Goal: Task Accomplishment & Management: Complete application form

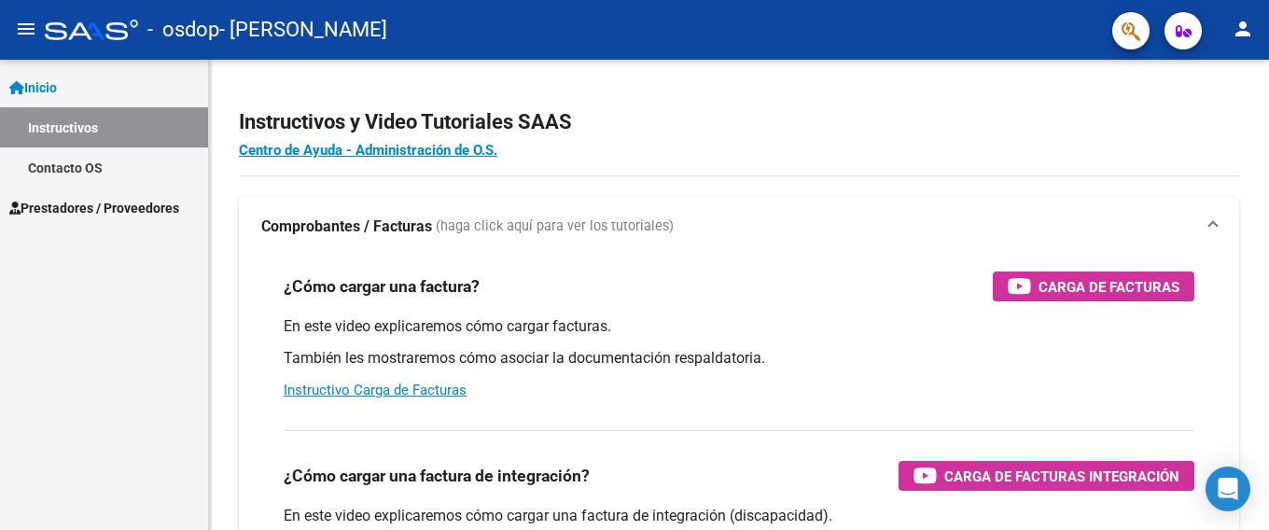
click at [134, 210] on span "Prestadores / Proveedores" at bounding box center [94, 208] width 170 height 21
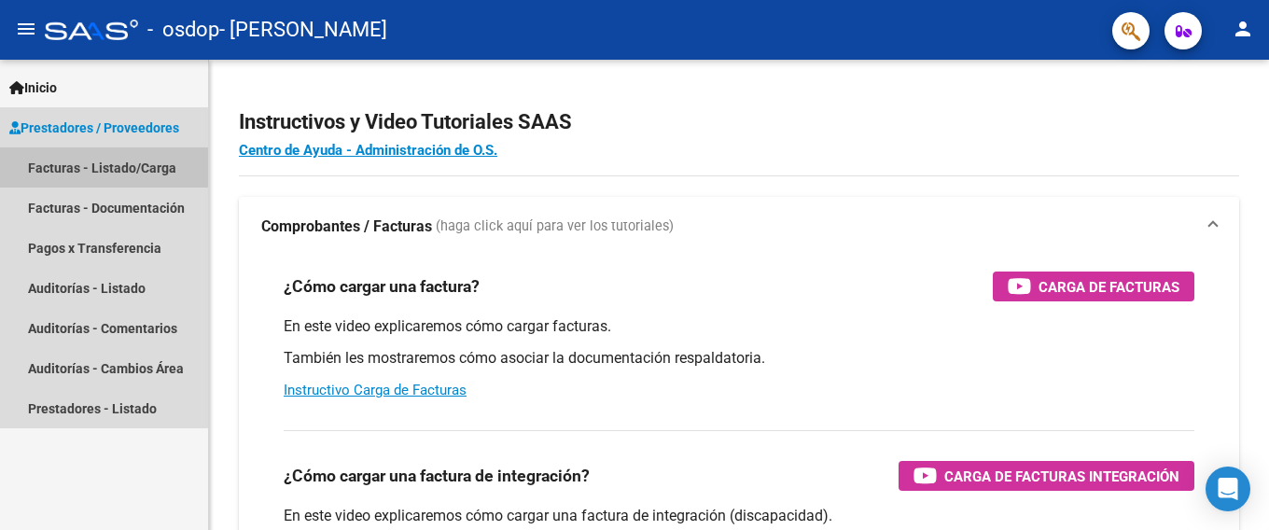
click at [147, 174] on link "Facturas - Listado/Carga" at bounding box center [104, 167] width 208 height 40
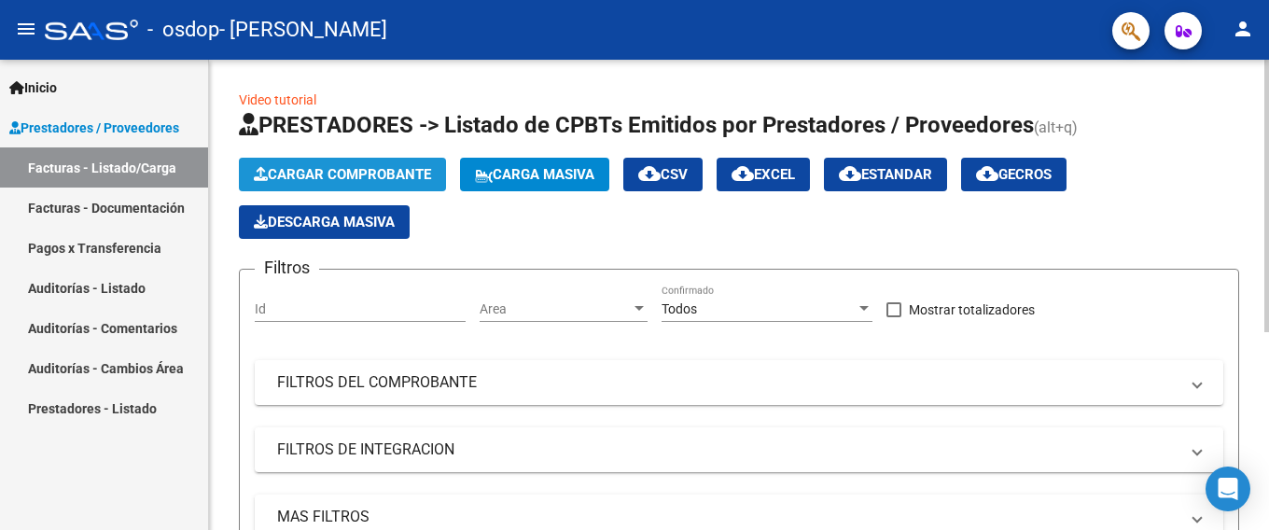
click at [385, 174] on span "Cargar Comprobante" at bounding box center [342, 174] width 177 height 17
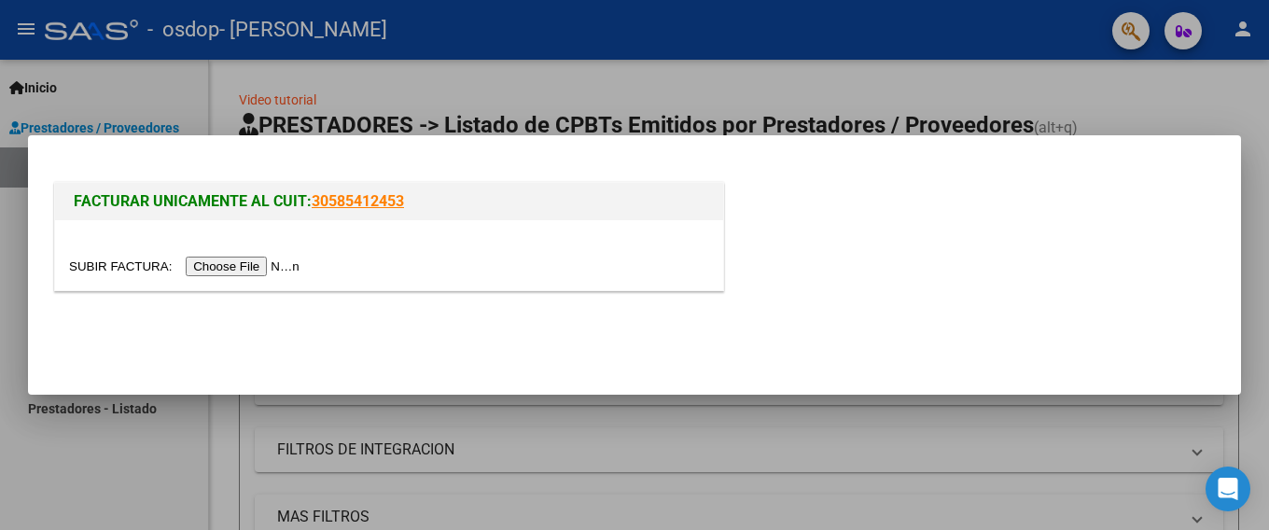
click at [257, 272] on input "file" at bounding box center [187, 267] width 236 height 20
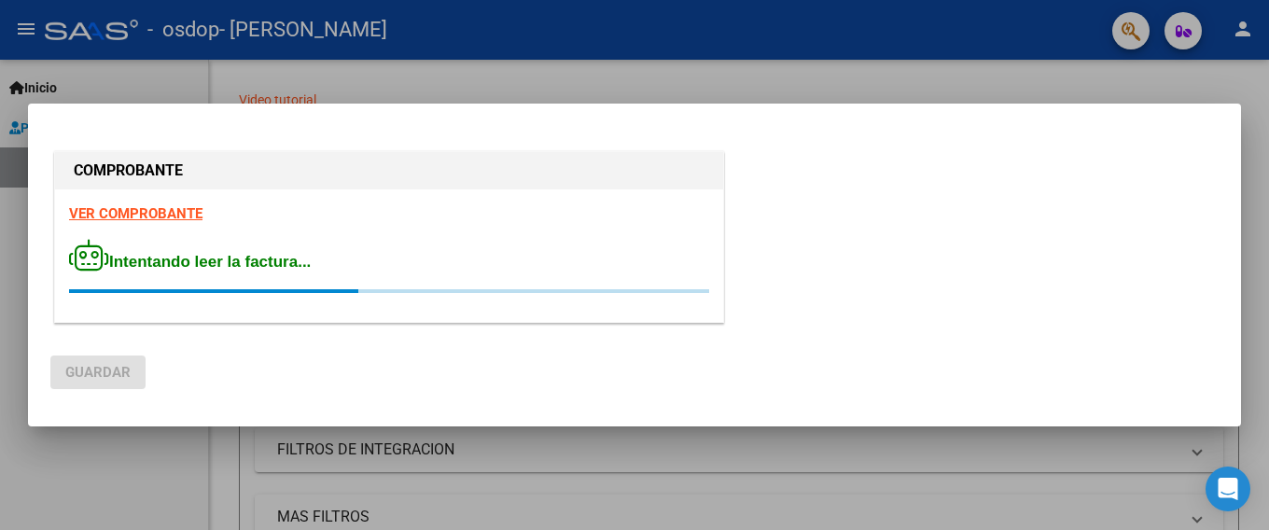
click at [180, 212] on strong "VER COMPROBANTE" at bounding box center [135, 213] width 133 height 17
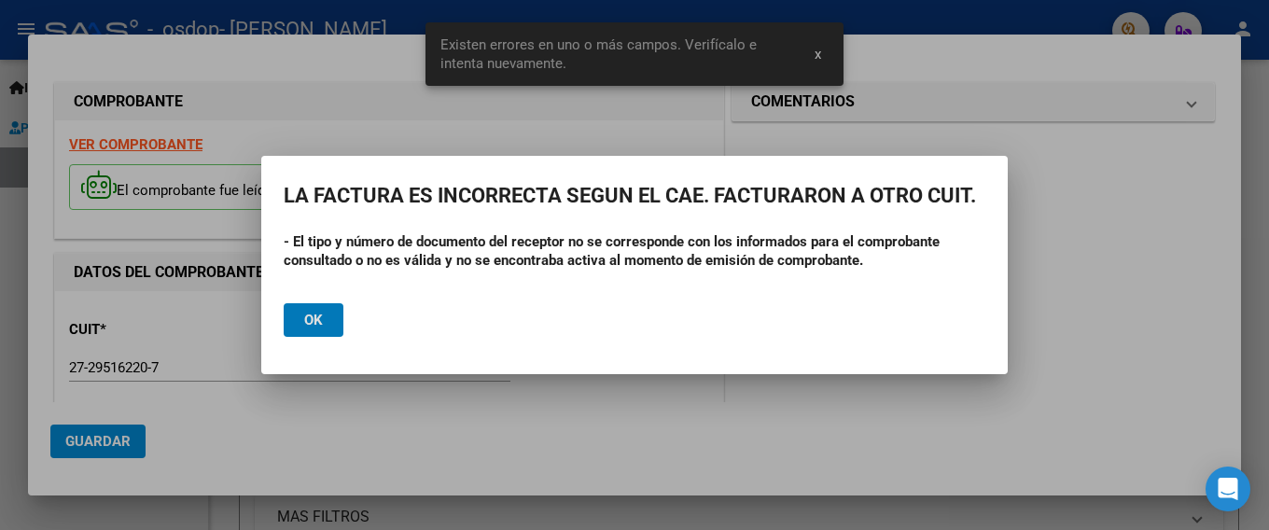
click at [323, 321] on button "Ok" at bounding box center [314, 320] width 60 height 34
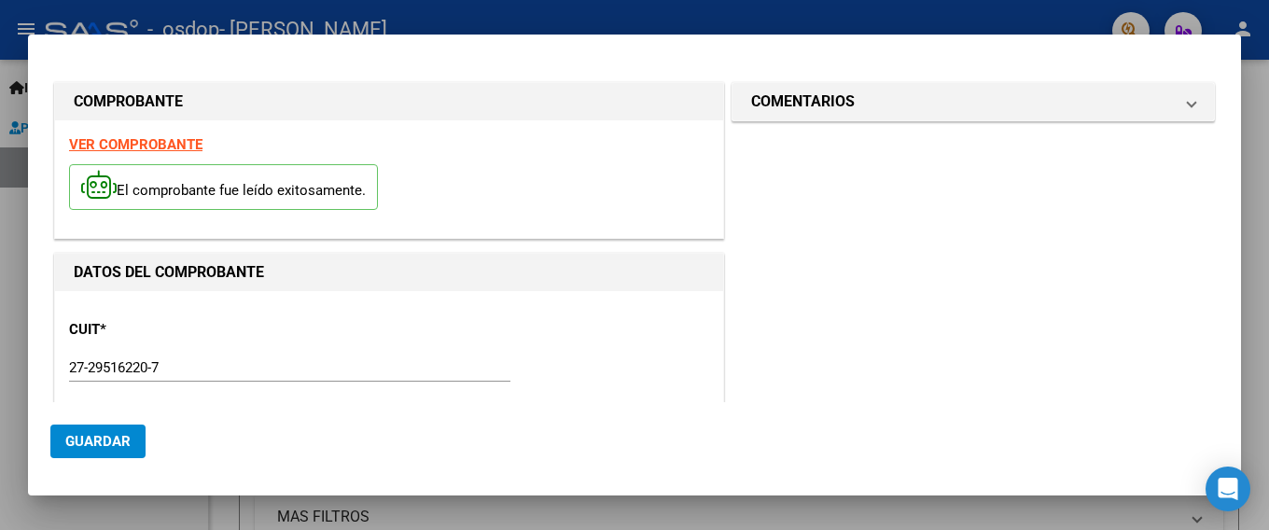
drag, startPoint x: 216, startPoint y: 185, endPoint x: 168, endPoint y: 145, distance: 62.9
click at [168, 145] on strong "VER COMPROBANTE" at bounding box center [135, 144] width 133 height 17
drag, startPoint x: 150, startPoint y: 138, endPoint x: 111, endPoint y: 184, distance: 60.2
click at [111, 183] on icon at bounding box center [98, 185] width 35 height 28
click at [656, 509] on div at bounding box center [634, 265] width 1269 height 530
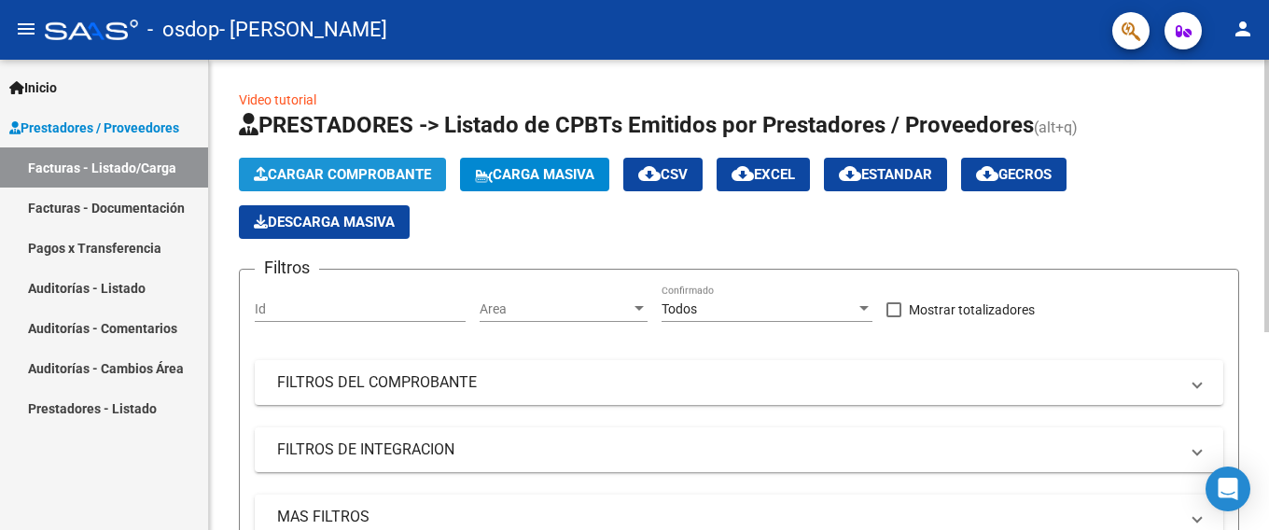
click at [338, 169] on span "Cargar Comprobante" at bounding box center [342, 174] width 177 height 17
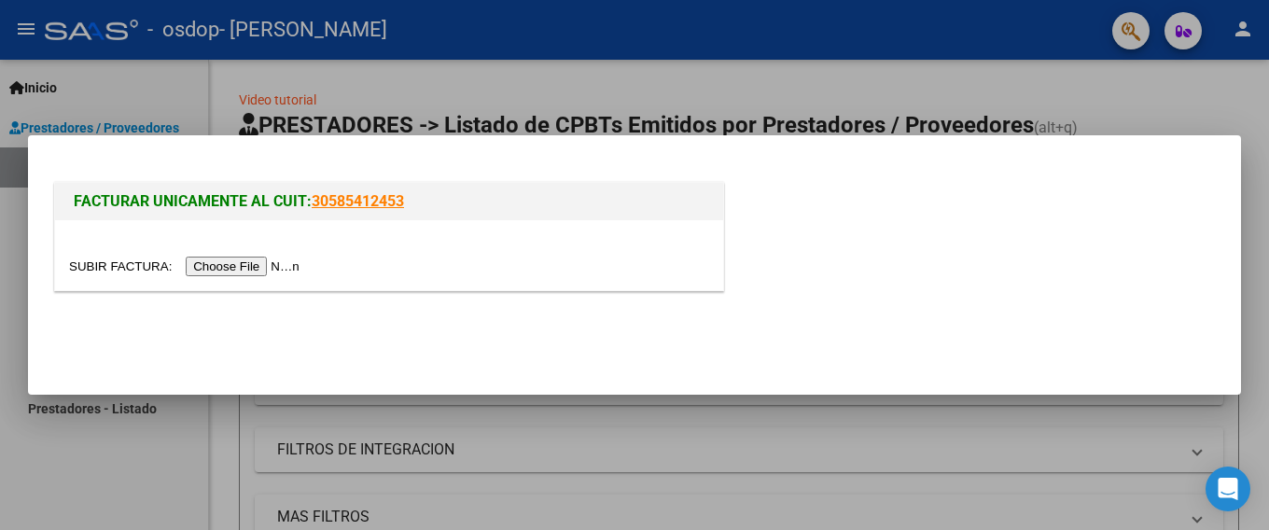
click at [279, 265] on input "file" at bounding box center [187, 267] width 236 height 20
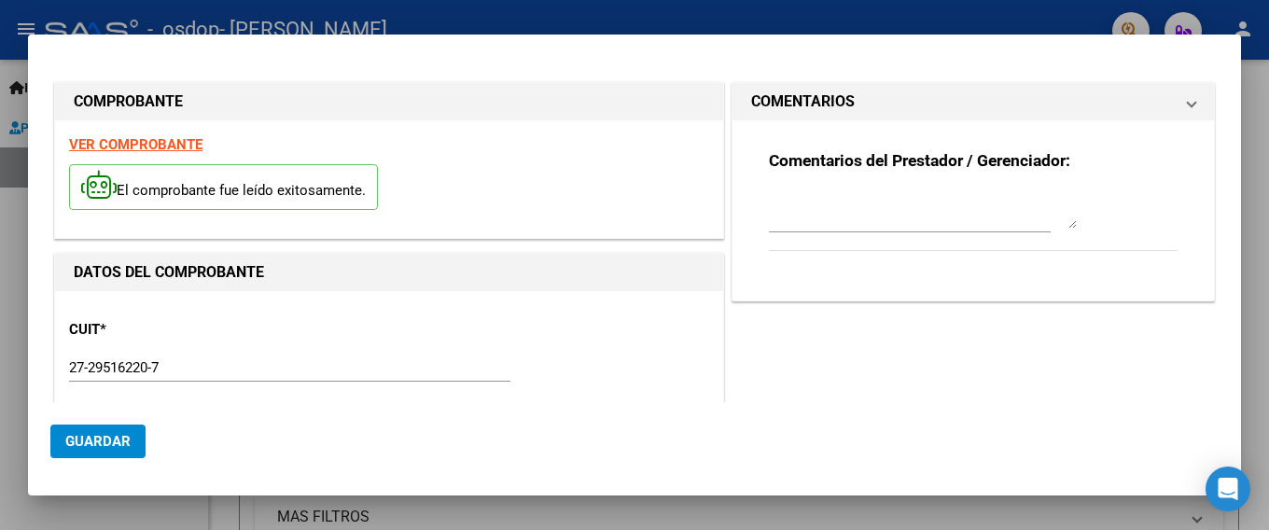
click at [155, 215] on div "El comprobante fue leído exitosamente." at bounding box center [389, 189] width 640 height 69
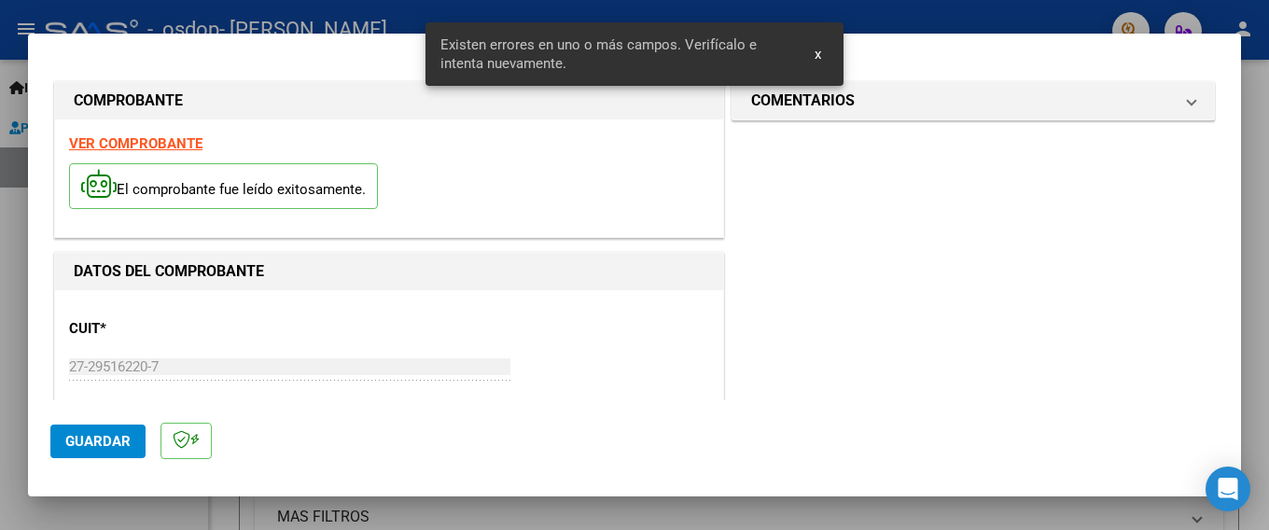
click at [155, 145] on strong "VER COMPROBANTE" at bounding box center [135, 143] width 133 height 17
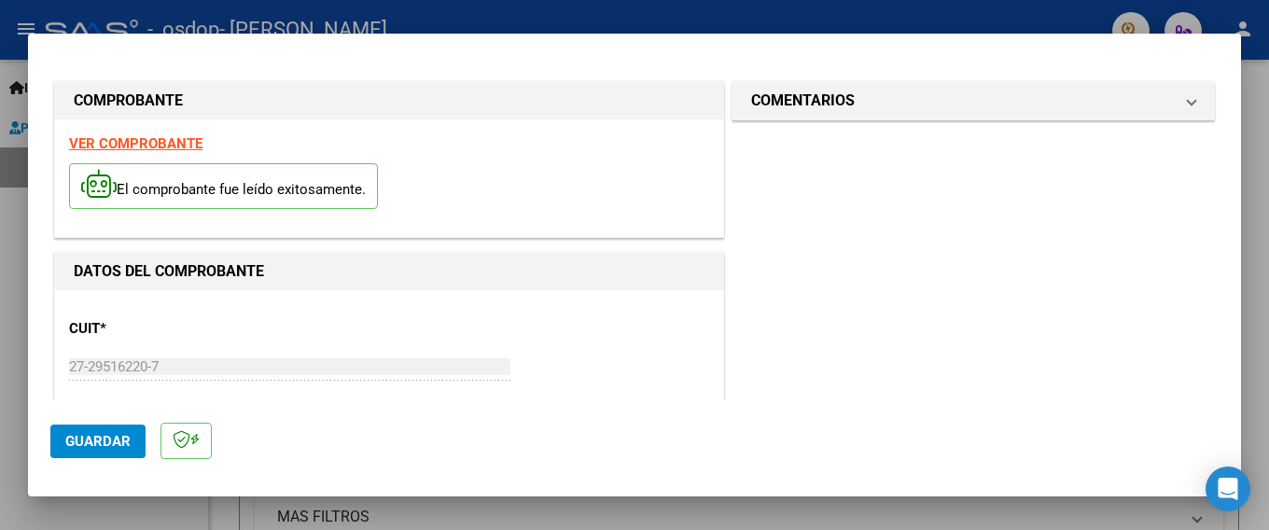
click at [199, 365] on input "27-29516220-7" at bounding box center [289, 366] width 441 height 17
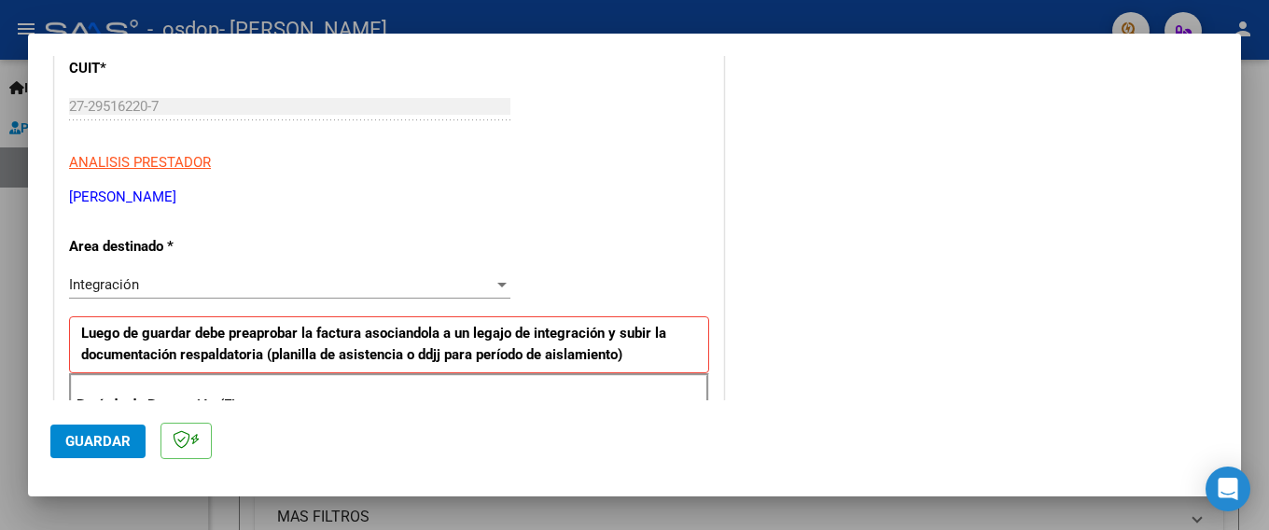
scroll to position [280, 0]
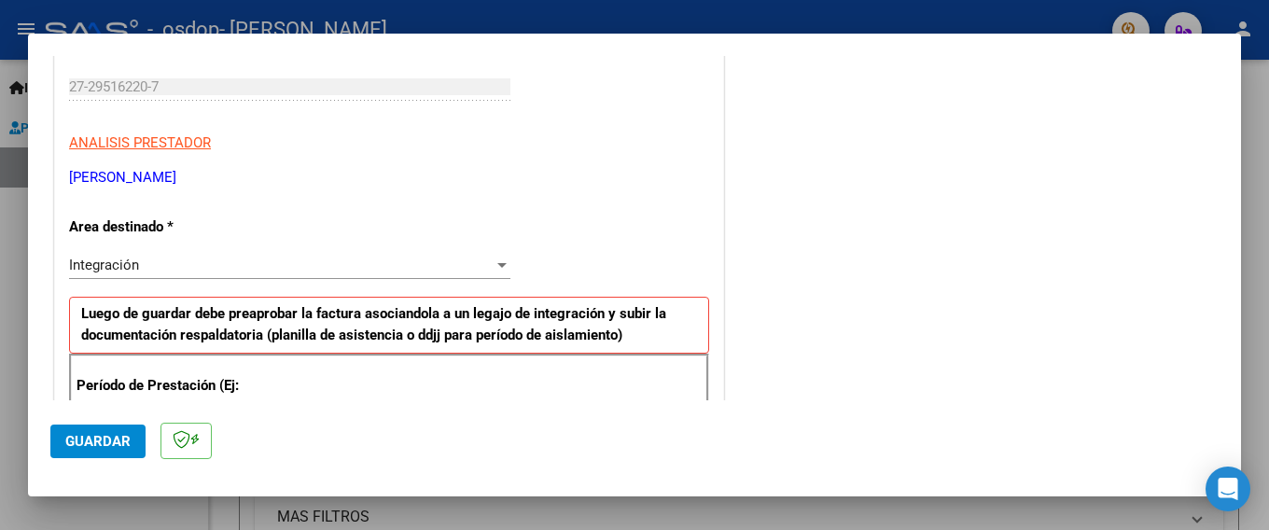
click at [494, 270] on div at bounding box center [502, 264] width 17 height 15
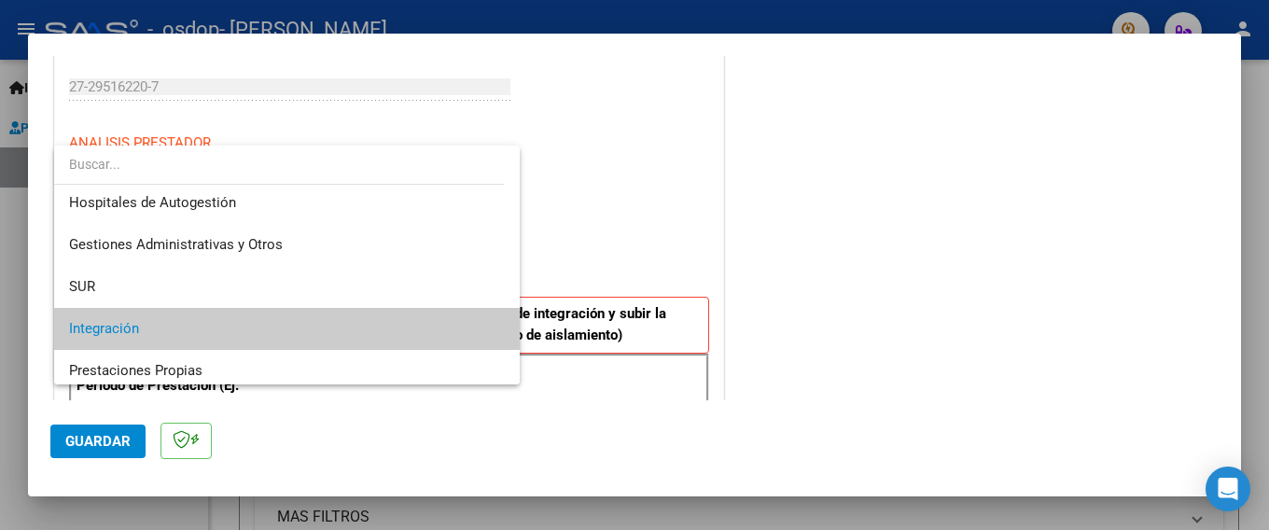
scroll to position [0, 0]
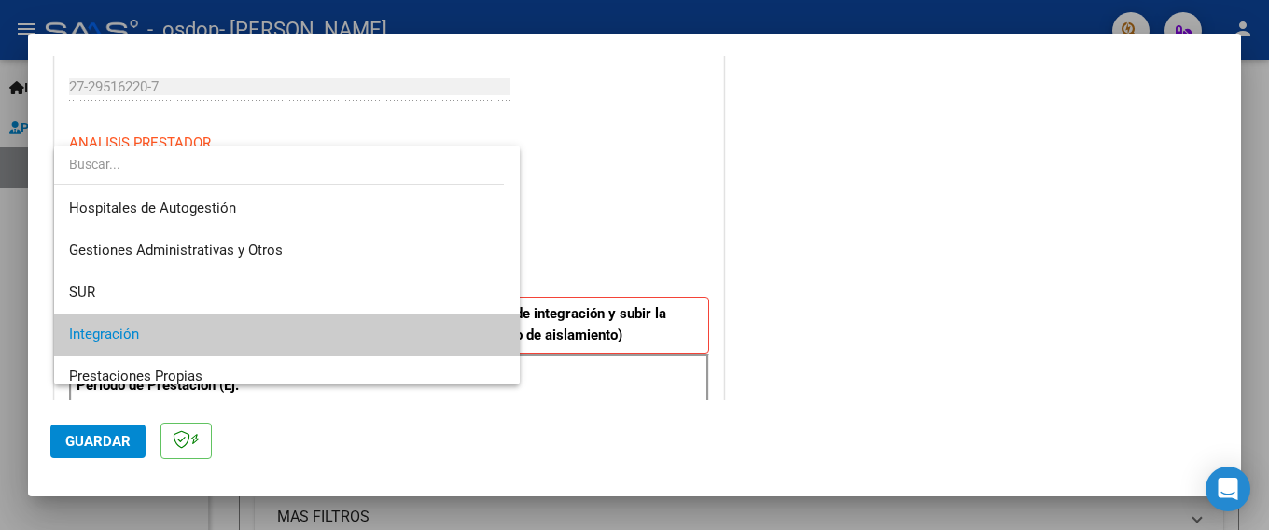
click at [230, 339] on span "Integración" at bounding box center [287, 334] width 436 height 42
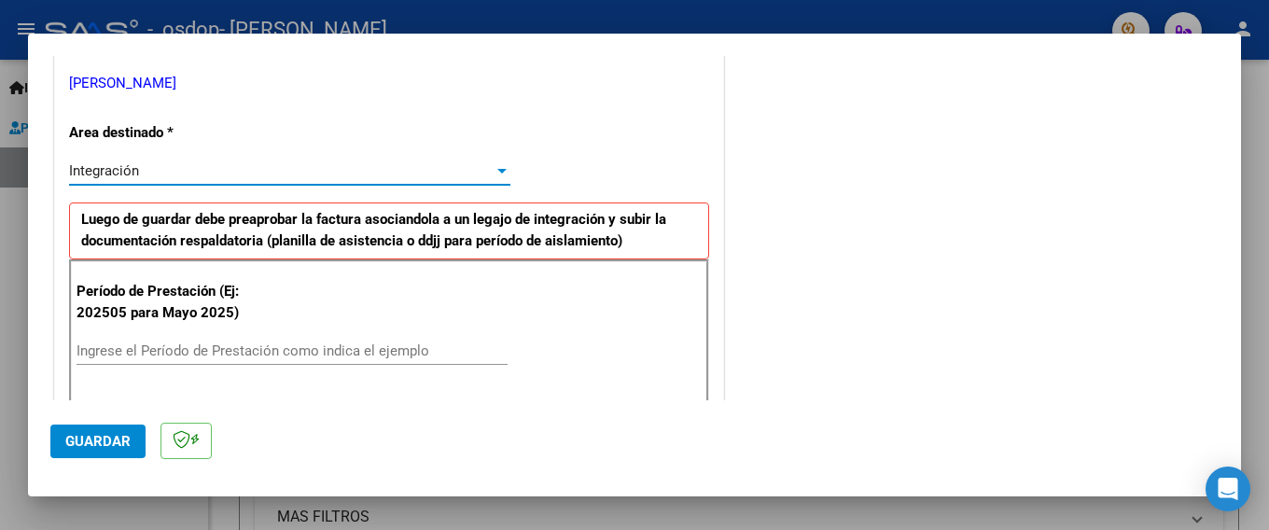
scroll to position [466, 0]
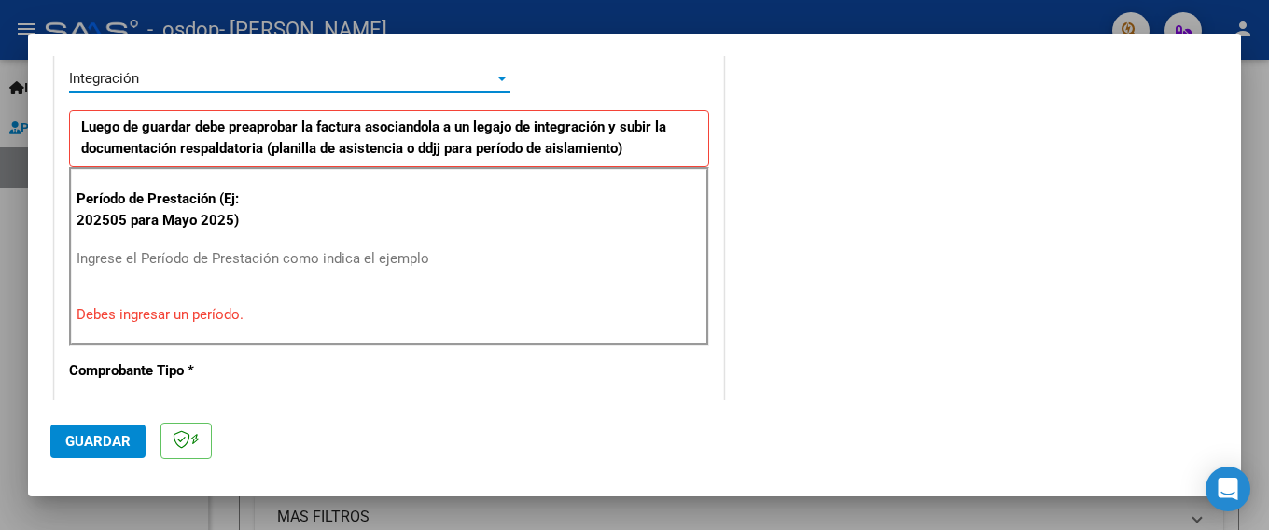
click at [285, 261] on input "Ingrese el Período de Prestación como indica el ejemplo" at bounding box center [291, 258] width 431 height 17
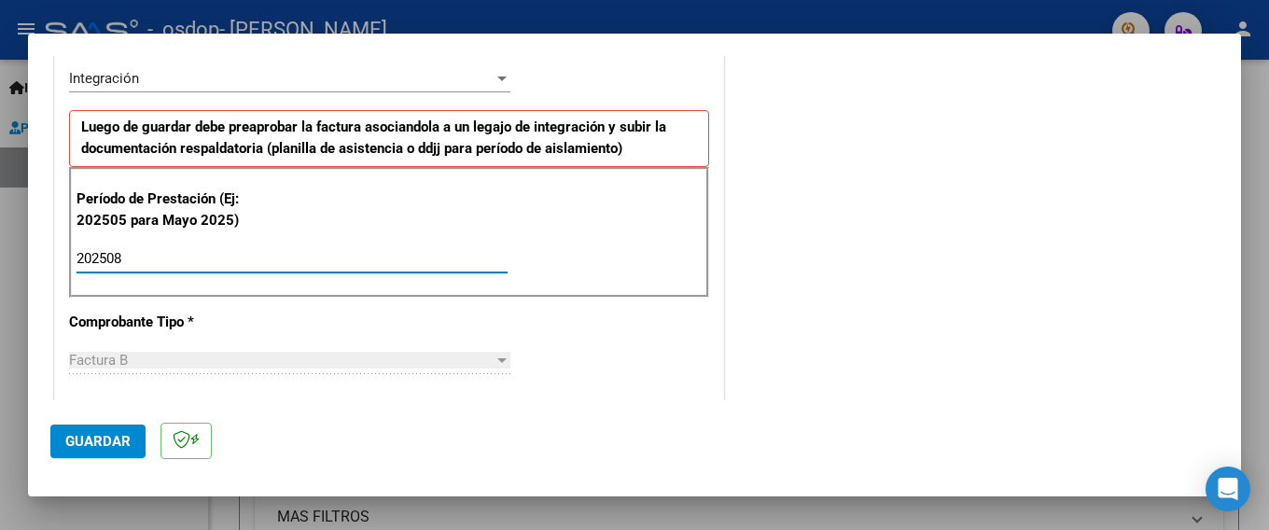
type input "202508"
click at [361, 357] on div "Factura B" at bounding box center [281, 360] width 424 height 17
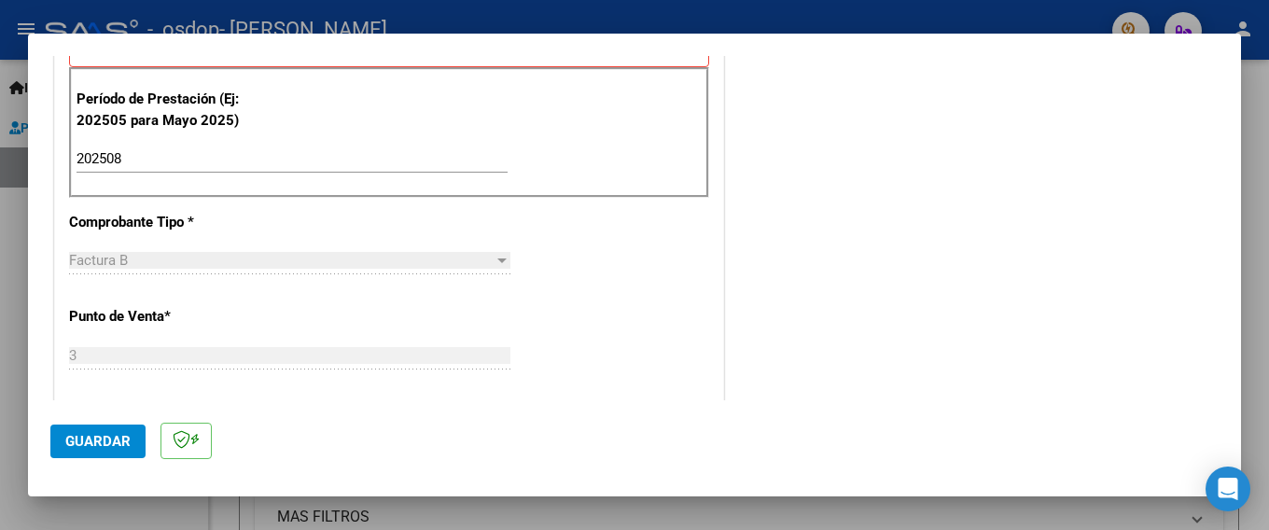
scroll to position [746, 0]
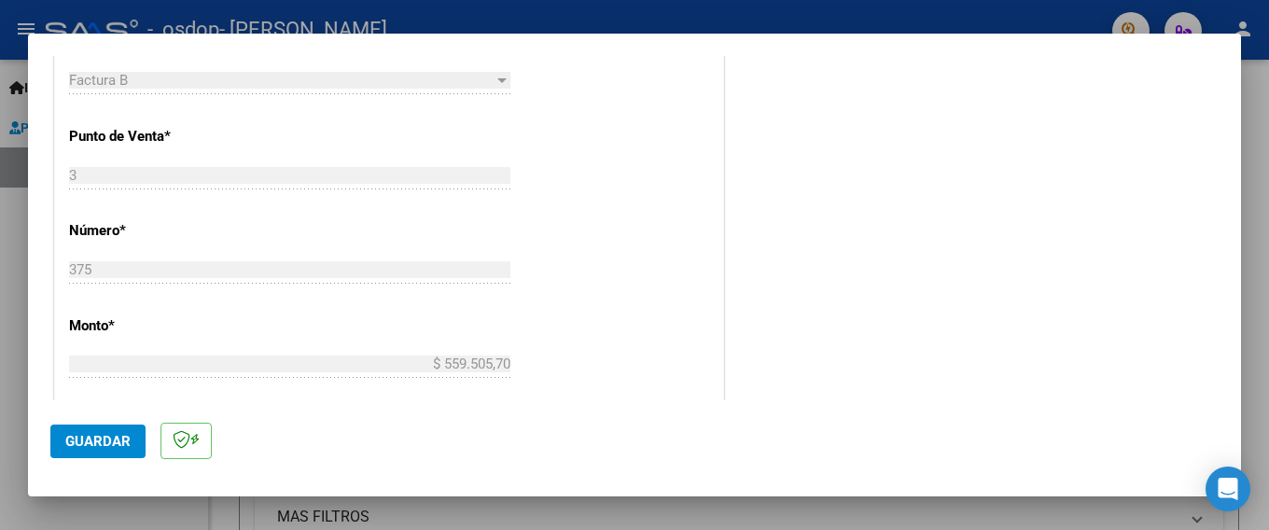
click at [91, 441] on span "Guardar" at bounding box center [97, 441] width 65 height 17
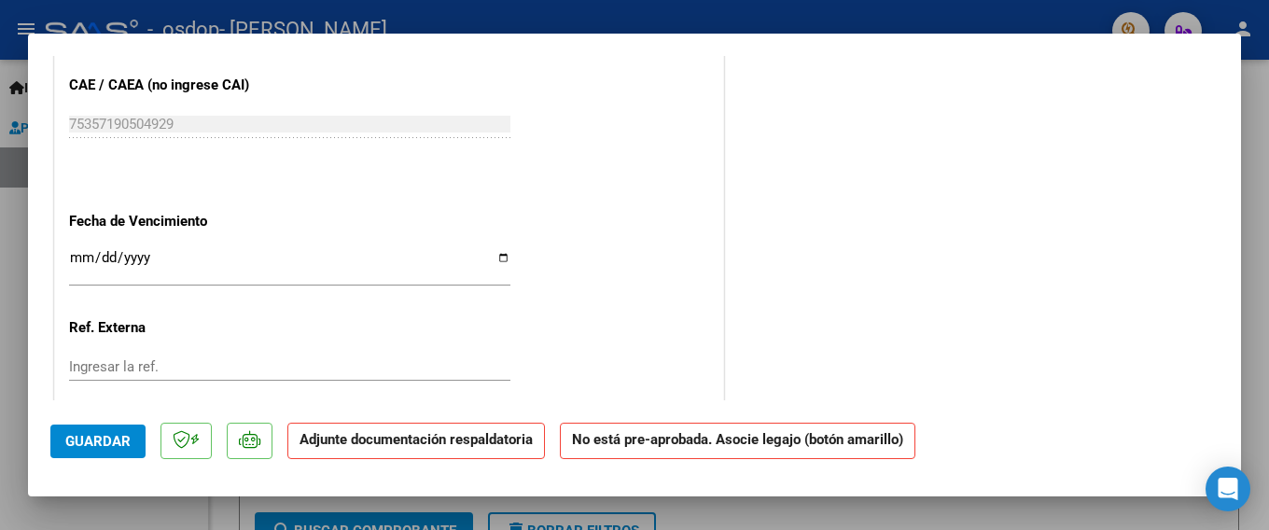
scroll to position [1067, 0]
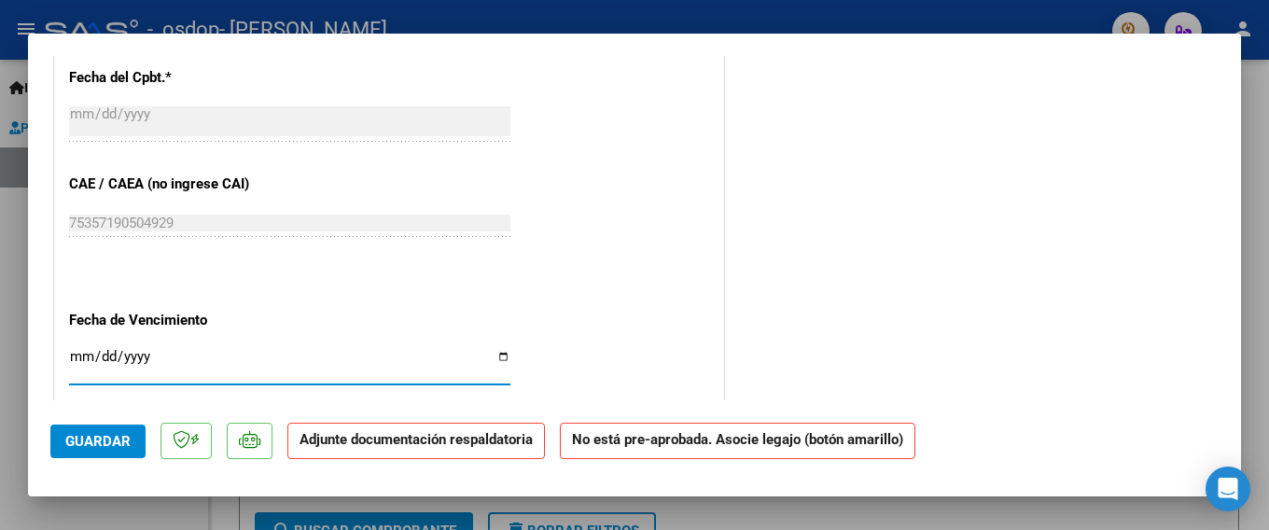
click at [323, 354] on input "Ingresar la fecha" at bounding box center [289, 364] width 441 height 30
type input "[DATE]"
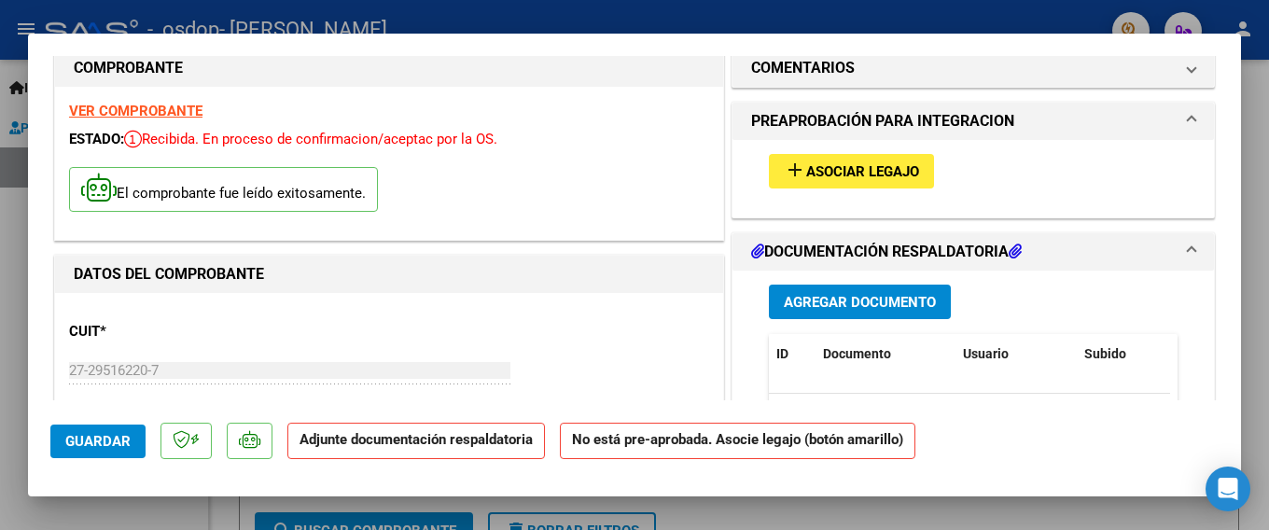
scroll to position [0, 0]
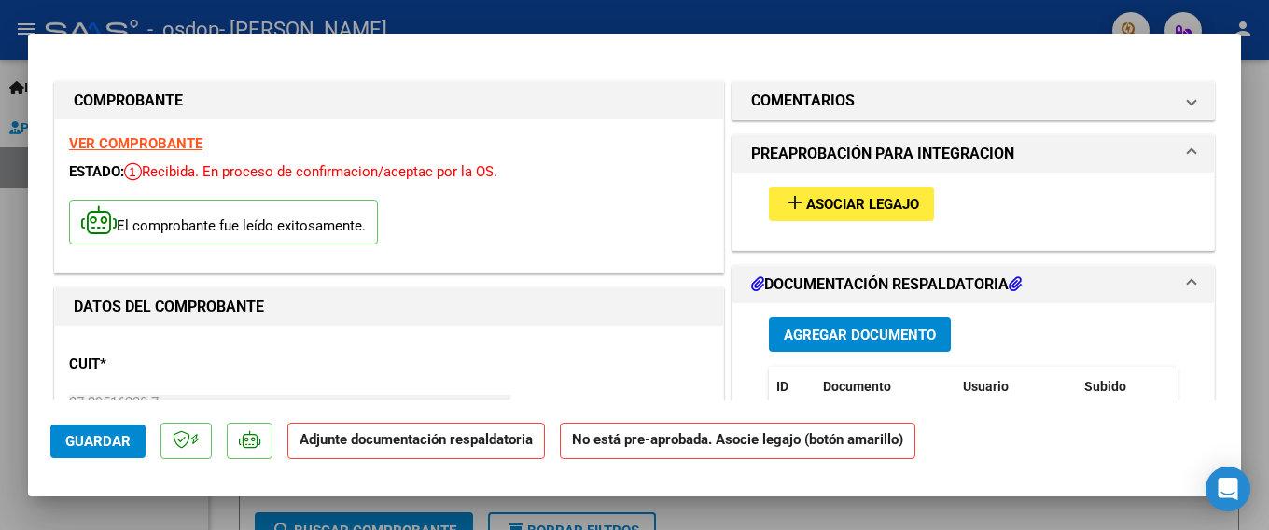
click at [865, 343] on button "Agregar Documento" at bounding box center [860, 334] width 182 height 35
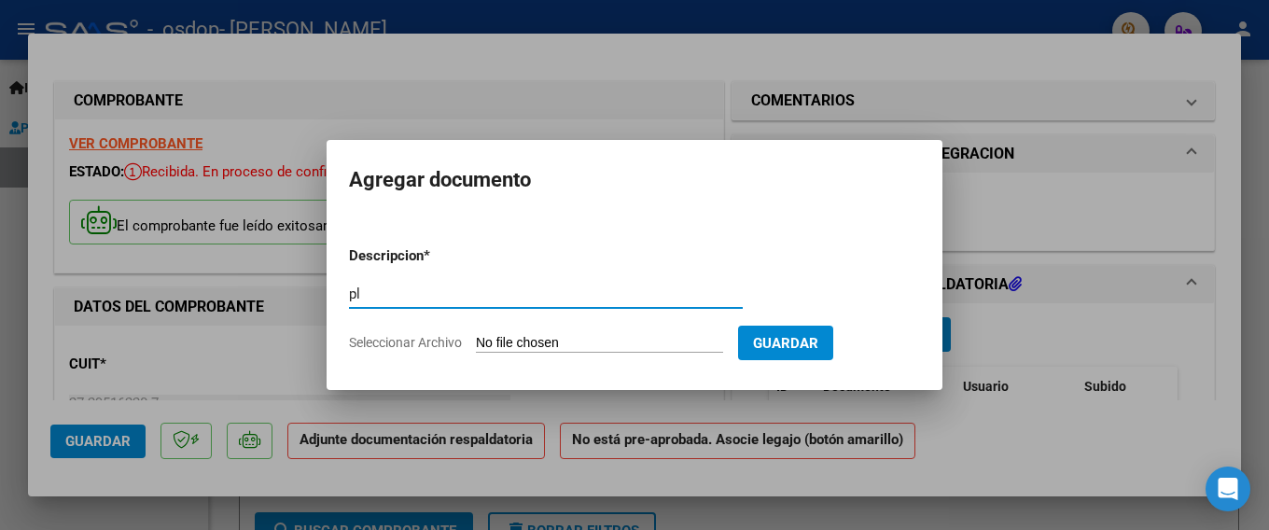
type input "p"
type input "PLANILLA DE ASISTENCIA"
click at [647, 343] on input "Seleccionar Archivo" at bounding box center [599, 344] width 247 height 18
type input "C:\fakepath\CamScanner [DATE] 08.10.pdf"
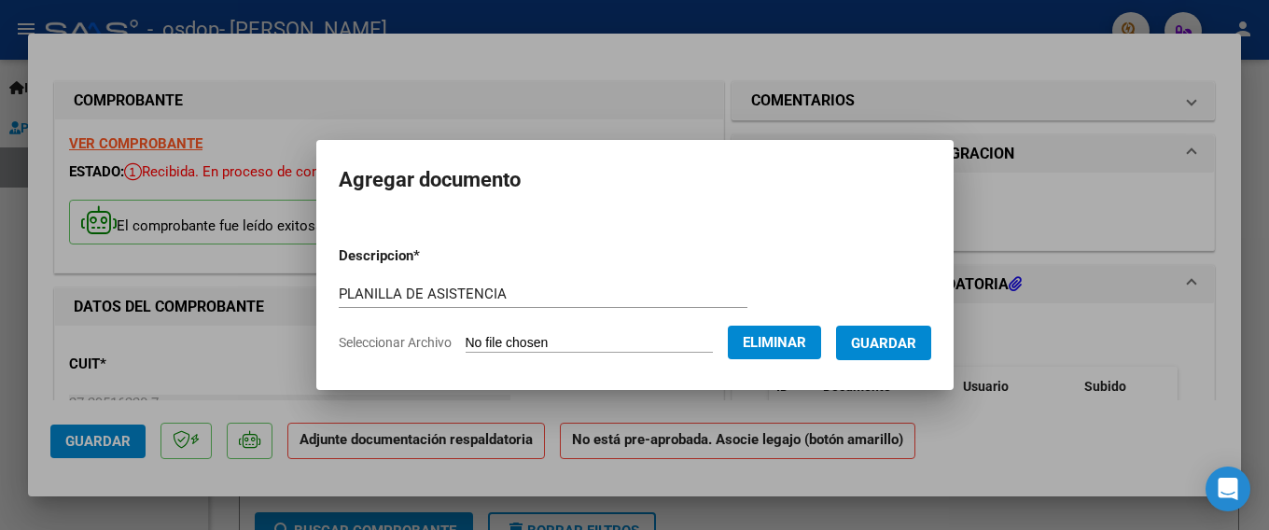
click at [886, 345] on span "Guardar" at bounding box center [883, 343] width 65 height 17
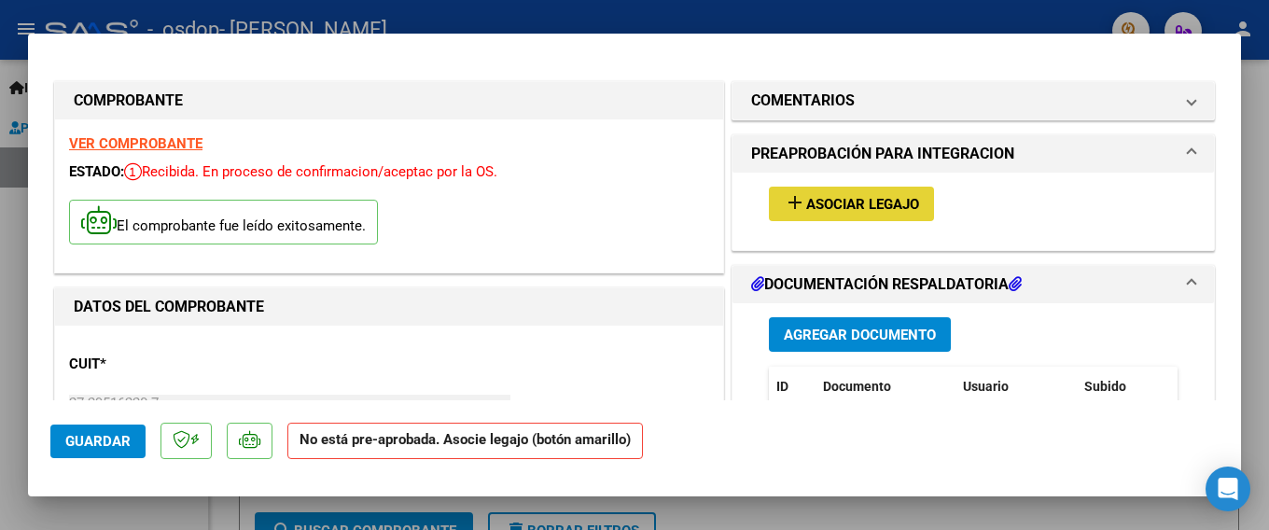
click at [854, 203] on span "Asociar Legajo" at bounding box center [862, 204] width 113 height 17
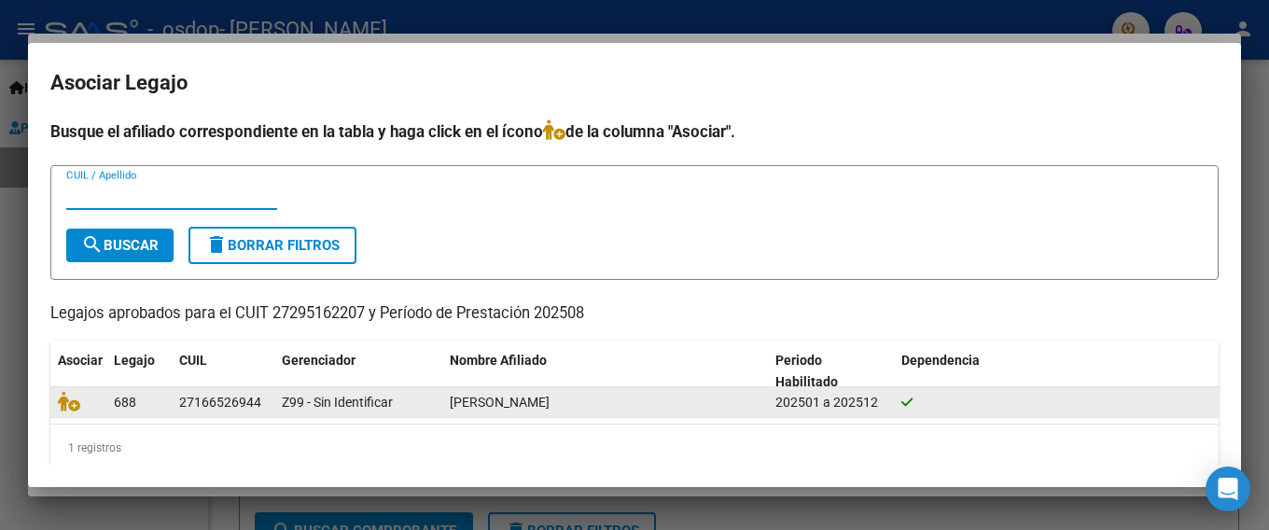
click at [522, 408] on span "[PERSON_NAME]" at bounding box center [500, 402] width 100 height 15
click at [219, 407] on div "27166526944" at bounding box center [220, 402] width 82 height 21
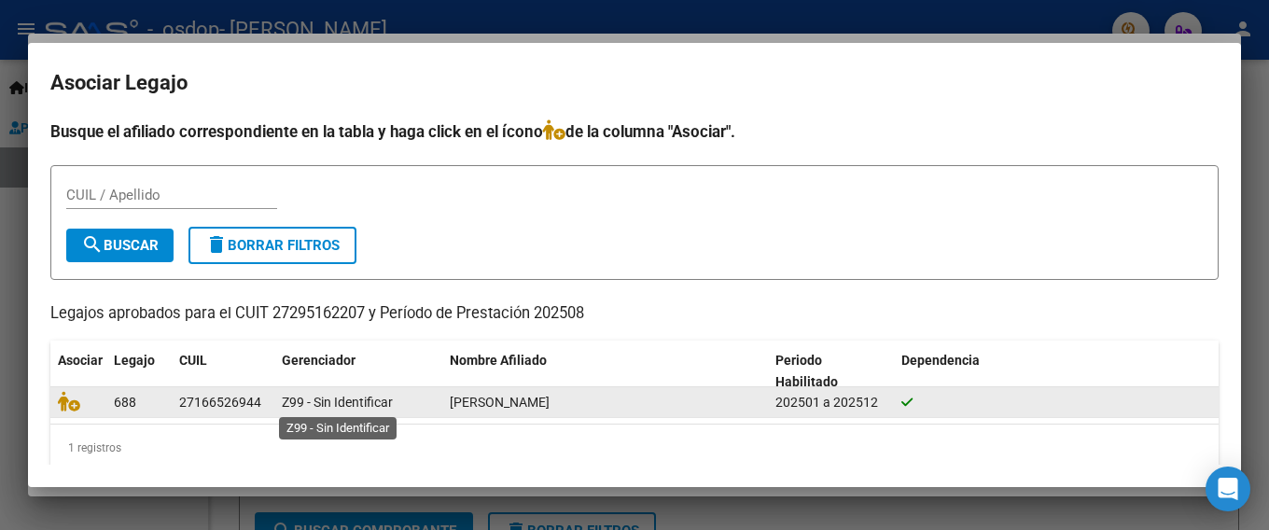
click at [383, 410] on div "Z99 - Sin Identificar" at bounding box center [358, 402] width 153 height 21
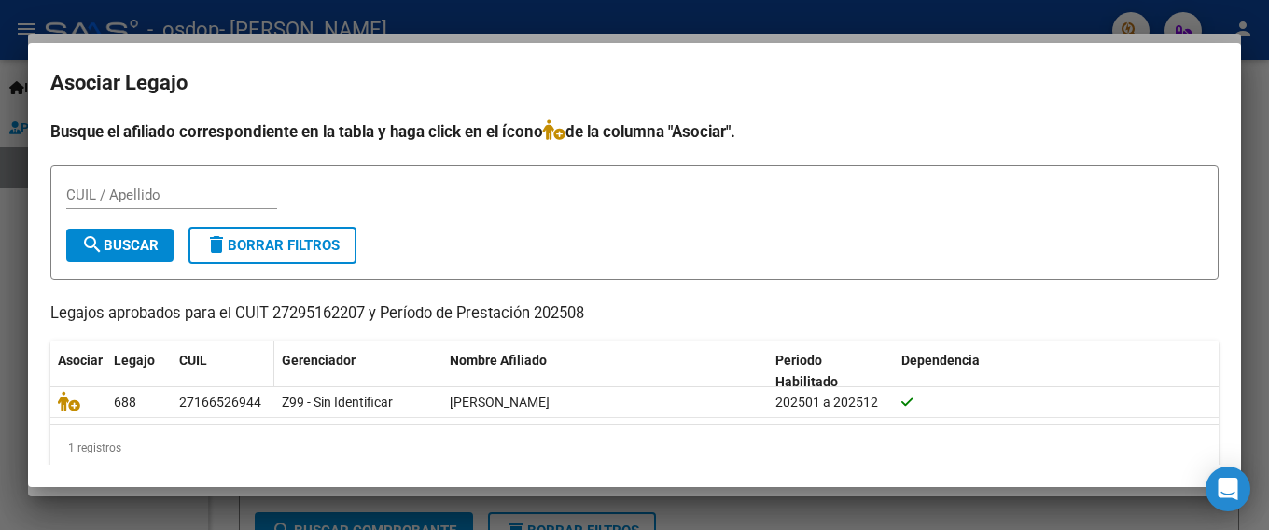
scroll to position [21, 0]
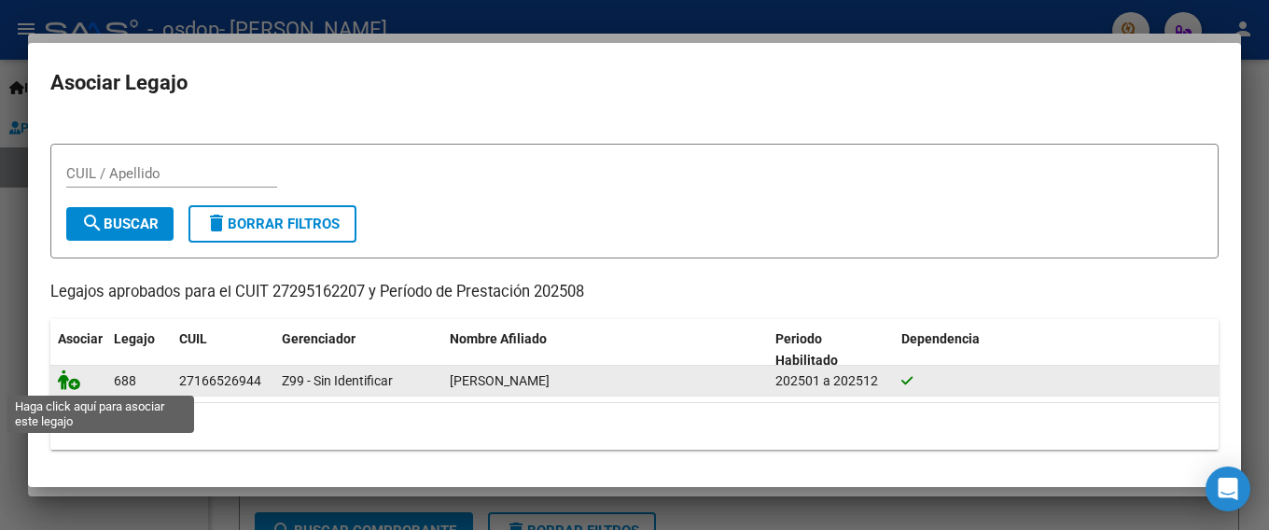
click at [76, 383] on icon at bounding box center [69, 379] width 22 height 21
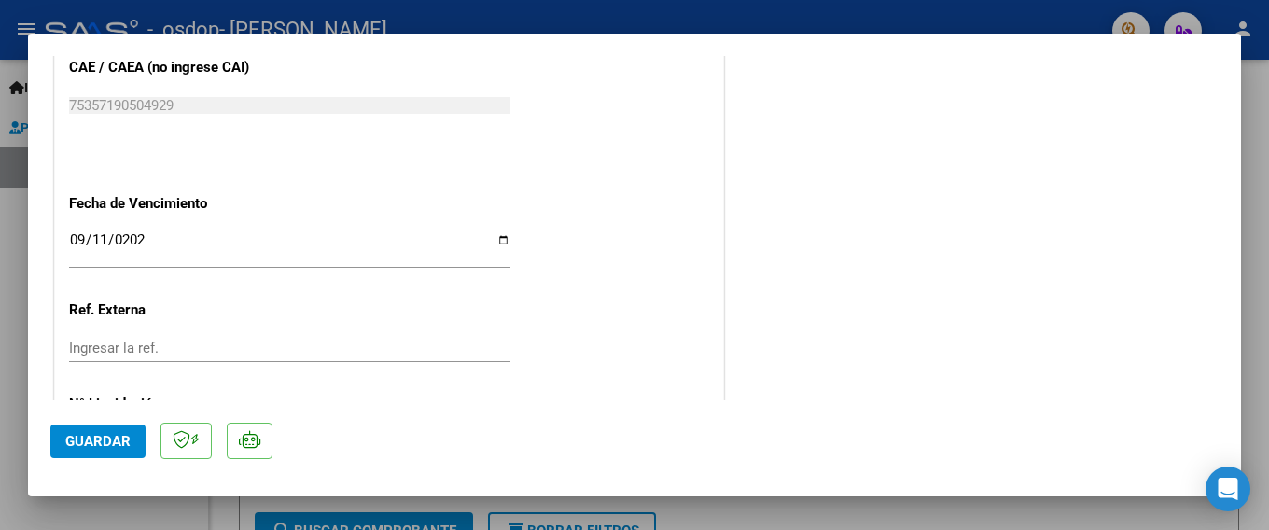
scroll to position [1302, 0]
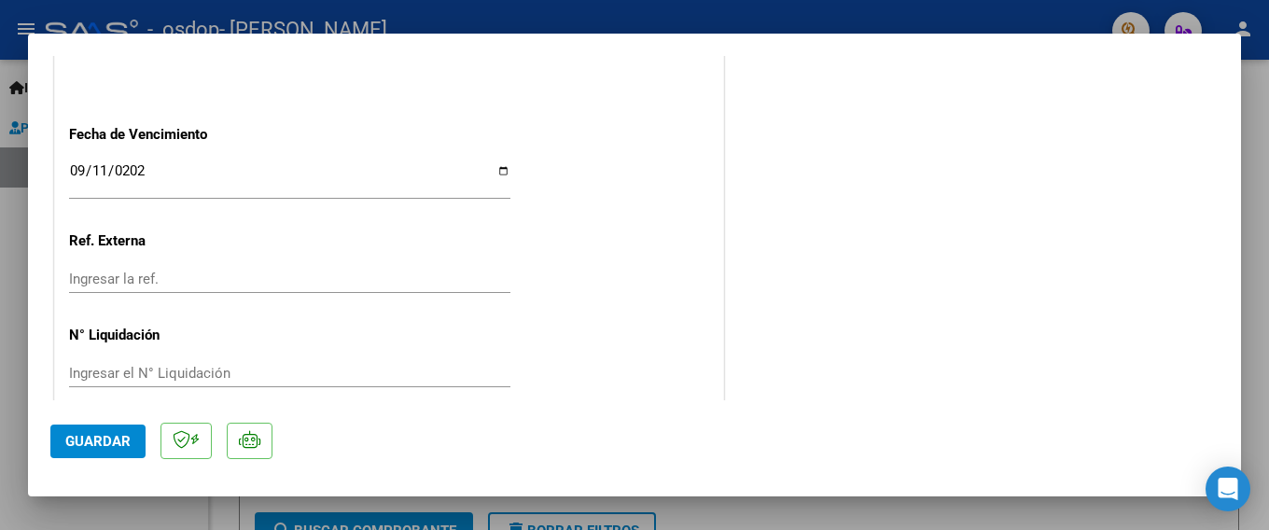
click at [98, 440] on span "Guardar" at bounding box center [97, 441] width 65 height 17
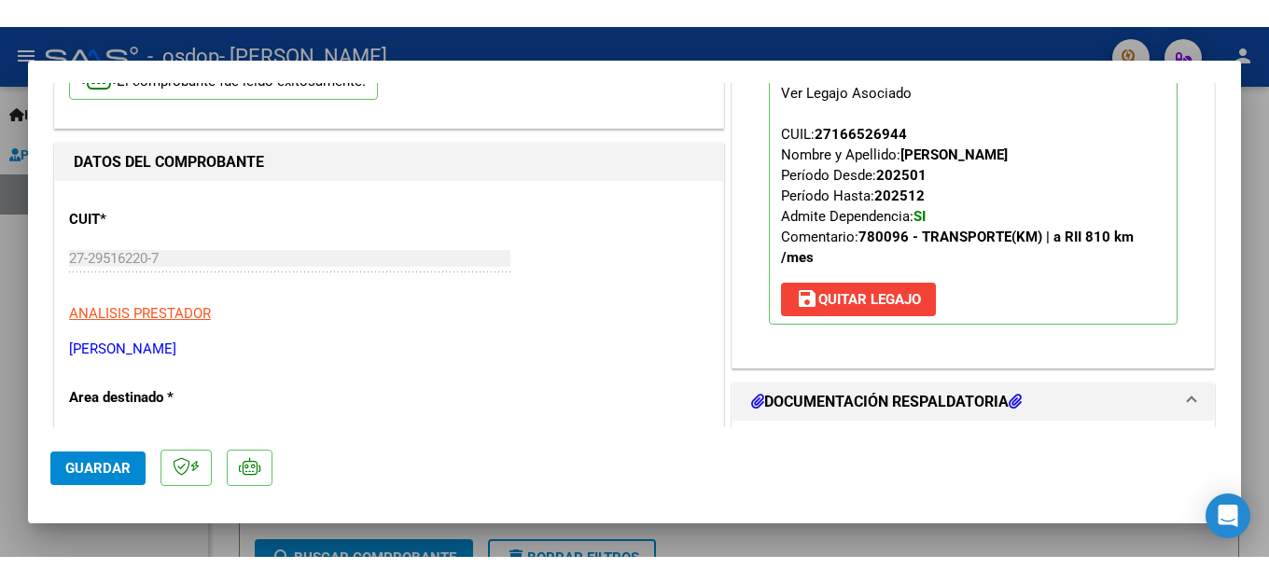
scroll to position [0, 0]
